Goal: Task Accomplishment & Management: Complete application form

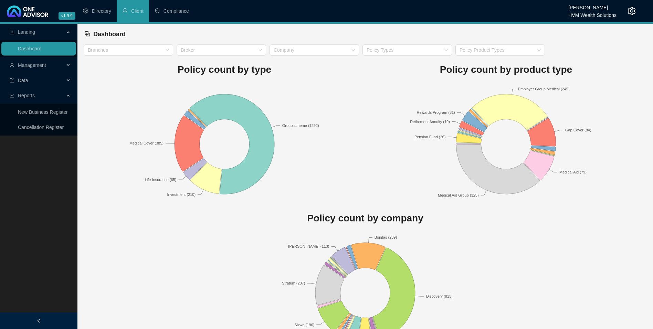
click at [37, 64] on span "Management" at bounding box center [32, 65] width 28 height 6
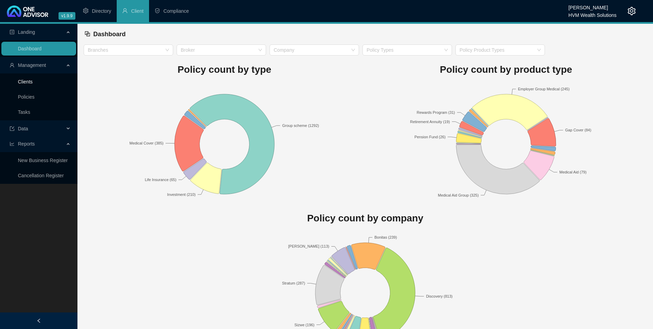
click at [33, 81] on link "Clients" at bounding box center [25, 82] width 15 height 6
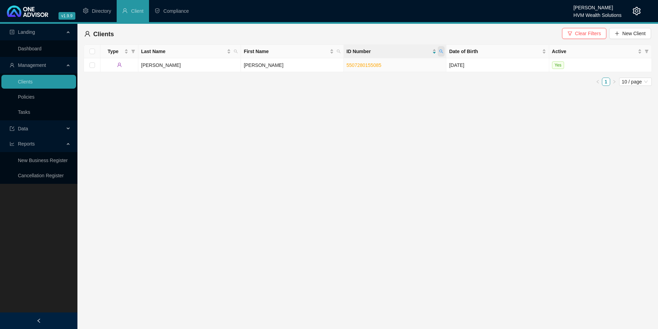
click at [442, 49] on span at bounding box center [441, 51] width 7 height 10
paste input "9607266271082"
type input "9607266271082"
click at [403, 77] on span "Search" at bounding box center [396, 79] width 15 height 8
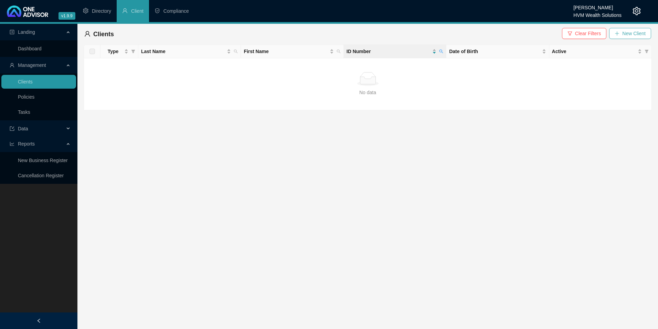
click at [634, 35] on span "New Client" at bounding box center [634, 34] width 23 height 8
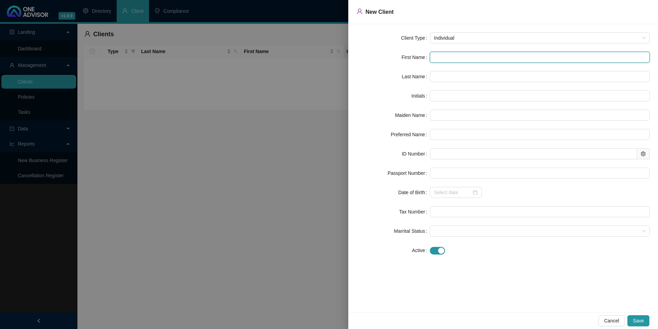
click at [480, 62] on input "text" at bounding box center [540, 57] width 220 height 11
paste input "Asanda"
type input "Asanda"
click at [445, 59] on input "Asanda" at bounding box center [540, 57] width 220 height 11
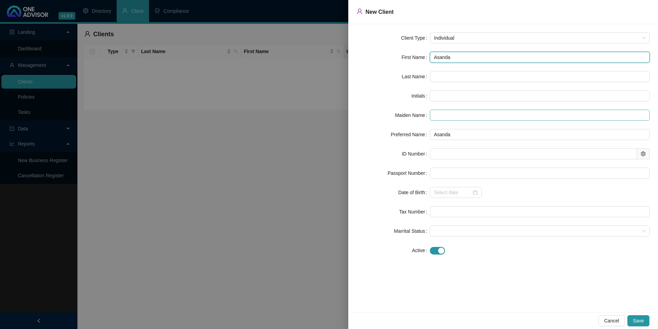
type input "Asanda"
type input "A"
type input "Asanda"
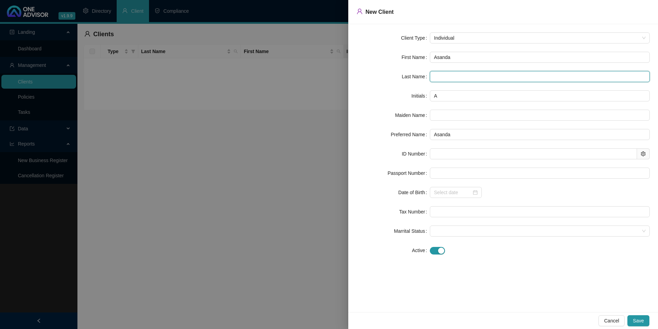
click at [472, 72] on input "text" at bounding box center [540, 76] width 220 height 11
paste input "Somacele"
type input "Somacele"
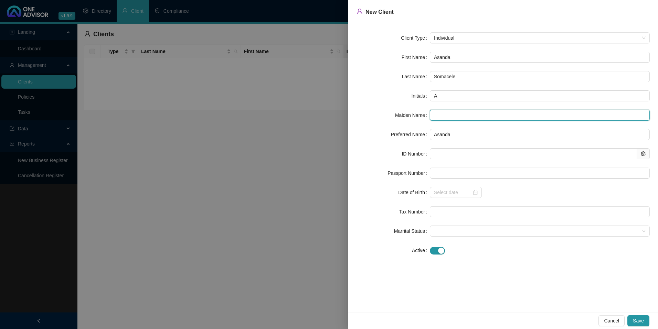
click at [434, 118] on input "text" at bounding box center [540, 115] width 220 height 11
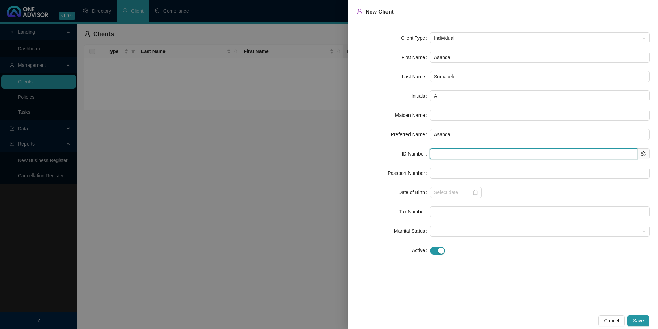
click at [448, 150] on input "text" at bounding box center [533, 153] width 207 height 11
click at [298, 146] on div at bounding box center [329, 164] width 658 height 329
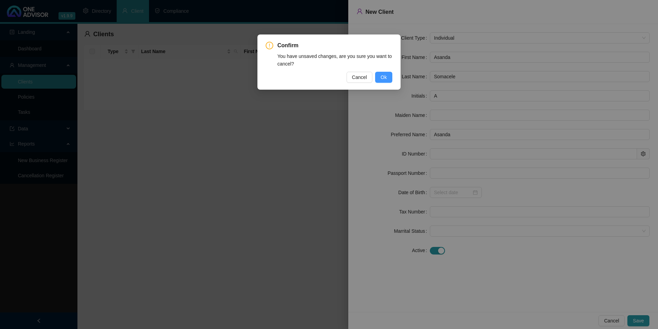
click at [380, 76] on button "Ok" at bounding box center [383, 77] width 17 height 11
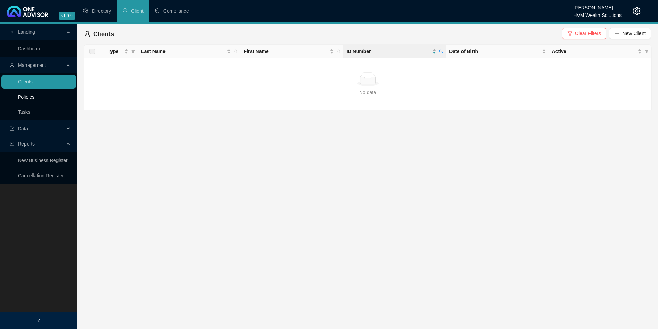
click at [34, 95] on link "Policies" at bounding box center [26, 97] width 17 height 6
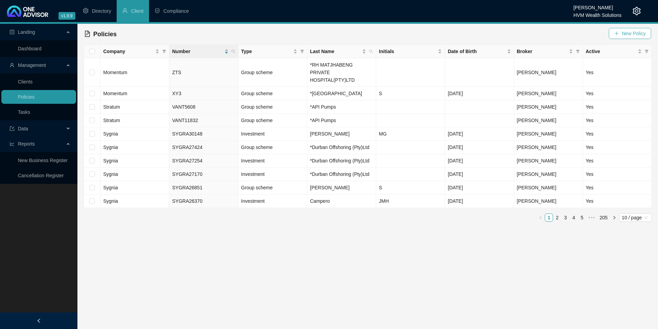
click at [639, 32] on span "New Policy" at bounding box center [634, 34] width 24 height 8
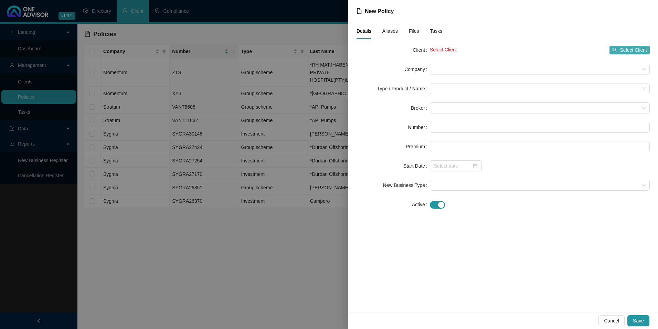
click at [639, 51] on span "Select Client" at bounding box center [633, 50] width 27 height 8
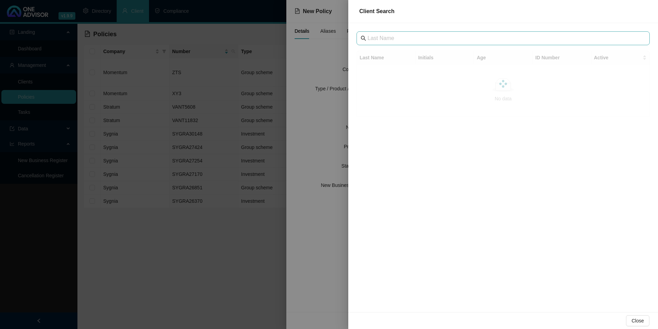
click at [384, 43] on span at bounding box center [503, 38] width 293 height 14
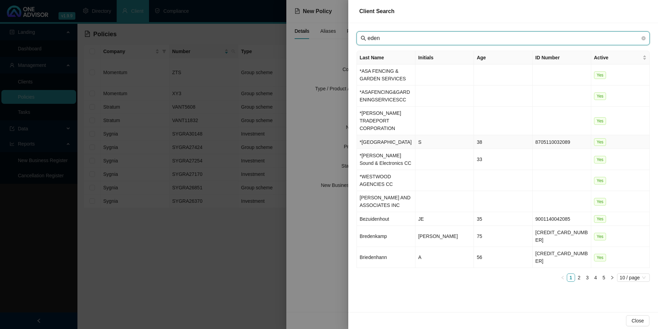
type input "eden"
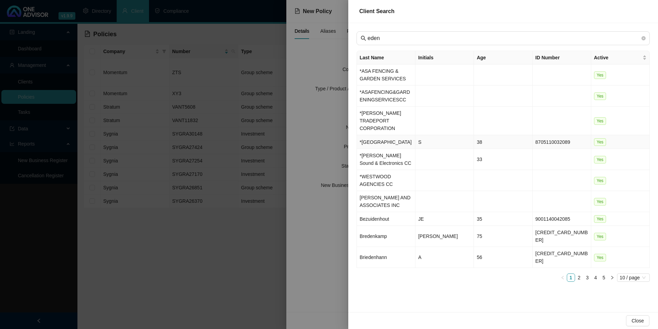
click at [377, 135] on td "*[GEOGRAPHIC_DATA]" at bounding box center [386, 142] width 59 height 14
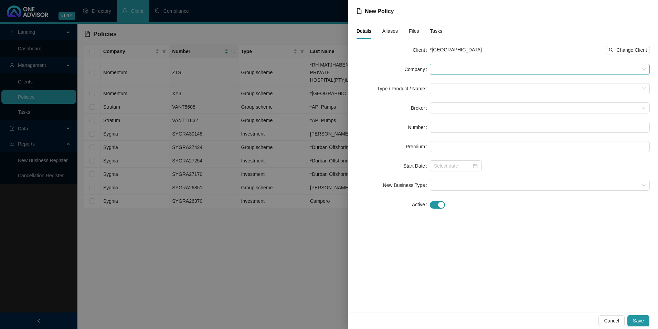
click at [508, 70] on span at bounding box center [540, 69] width 212 height 10
click at [449, 68] on span at bounding box center [540, 69] width 212 height 10
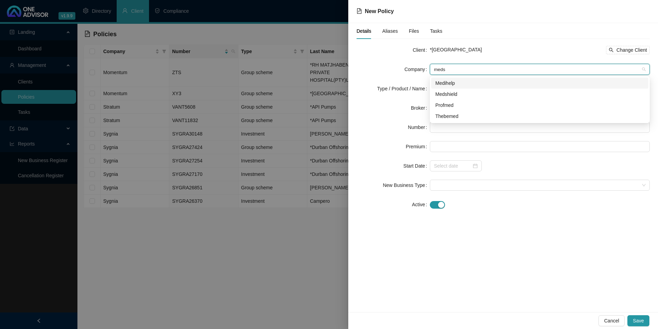
type input "medsh"
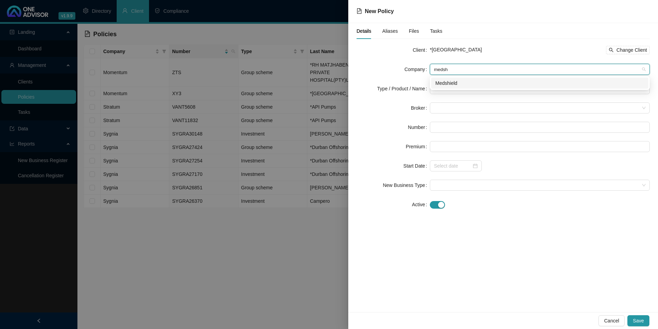
click at [453, 81] on div "Medshield" at bounding box center [540, 83] width 209 height 8
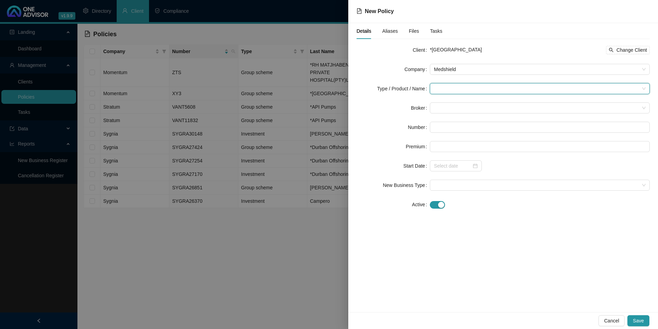
click at [453, 89] on input "search" at bounding box center [537, 88] width 206 height 10
click at [457, 134] on div "Medical Cover" at bounding box center [459, 136] width 46 height 8
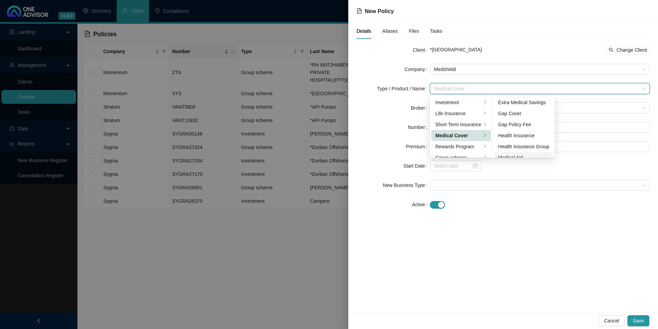
scroll to position [34, 0]
click at [526, 126] on div "Medical Aid" at bounding box center [524, 123] width 51 height 8
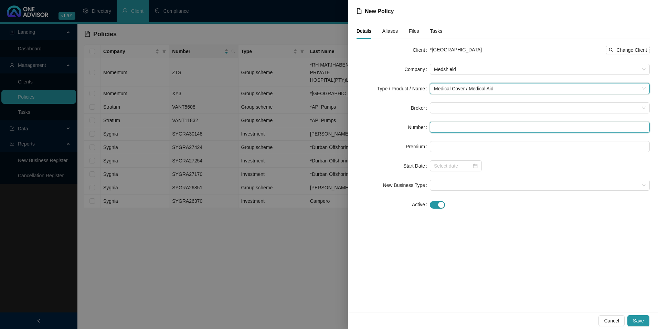
click at [497, 127] on input "text" at bounding box center [540, 127] width 220 height 11
click at [475, 110] on span at bounding box center [540, 108] width 212 height 10
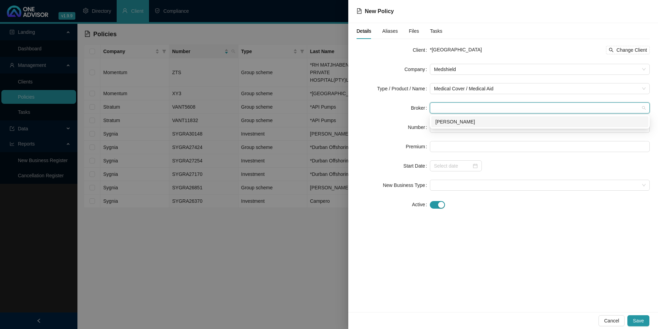
click at [472, 119] on div "[PERSON_NAME]" at bounding box center [540, 122] width 209 height 8
click at [469, 123] on input "text" at bounding box center [540, 127] width 220 height 11
click at [445, 125] on input "text" at bounding box center [540, 127] width 220 height 11
paste input "55900714458"
drag, startPoint x: 445, startPoint y: 128, endPoint x: 470, endPoint y: 156, distance: 38.3
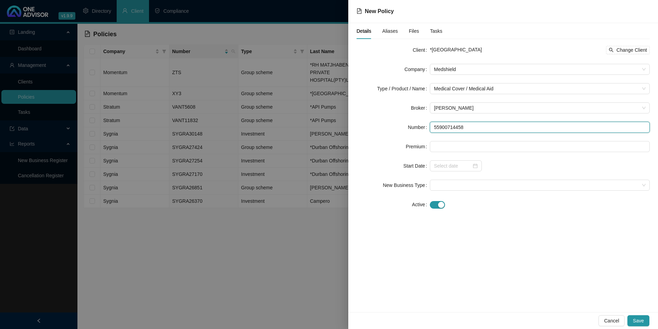
click at [445, 127] on input "55900714458" at bounding box center [540, 127] width 220 height 11
type input "55900714458"
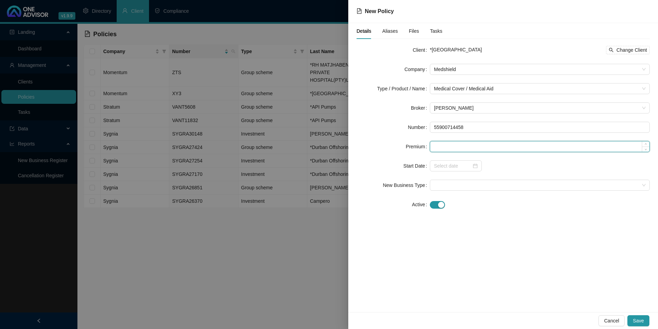
click at [495, 143] on input at bounding box center [539, 146] width 219 height 10
paste input "4008"
type input "4008.00"
click at [470, 250] on div "Details Aliases Files Tasks Client *EDEN GARDENS PRIVATE HOSPITAL Change Client…" at bounding box center [504, 167] width 310 height 289
click at [459, 165] on input at bounding box center [453, 166] width 38 height 8
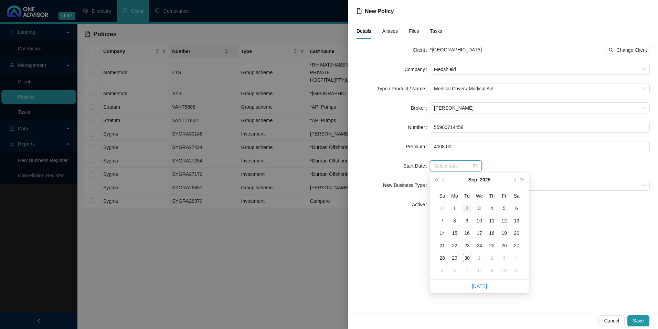
type input "[DATE]"
click at [453, 208] on div "1" at bounding box center [455, 208] width 8 height 8
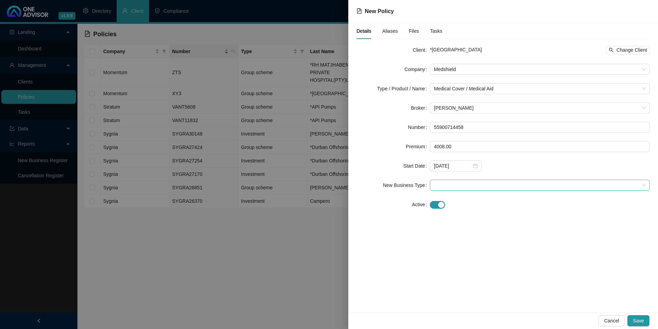
click at [447, 188] on span at bounding box center [540, 185] width 212 height 10
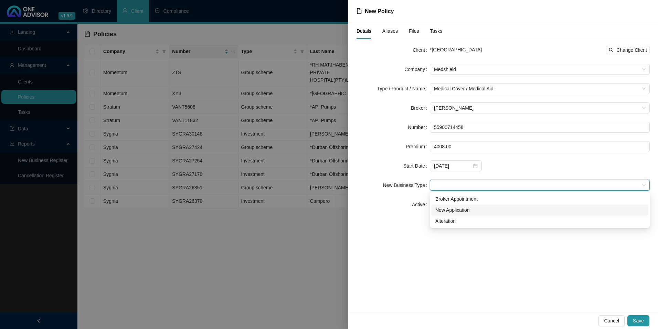
click at [452, 207] on div "New Application" at bounding box center [540, 210] width 209 height 8
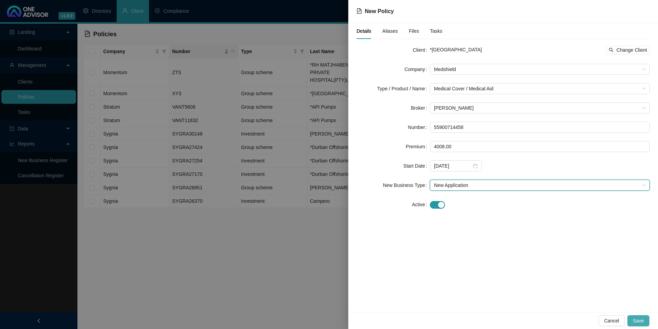
click at [634, 316] on button "Save" at bounding box center [639, 320] width 22 height 11
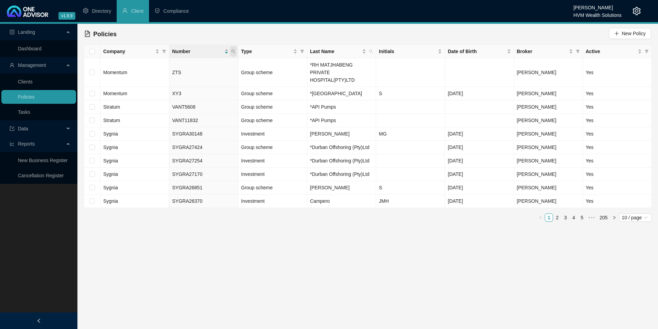
click at [235, 52] on icon "search" at bounding box center [233, 51] width 4 height 4
click at [190, 66] on input "text" at bounding box center [201, 66] width 65 height 11
paste input "55900714458"
type input "55900714458"
click at [187, 77] on span "Search" at bounding box center [188, 79] width 15 height 8
